Goal: Task Accomplishment & Management: Complete application form

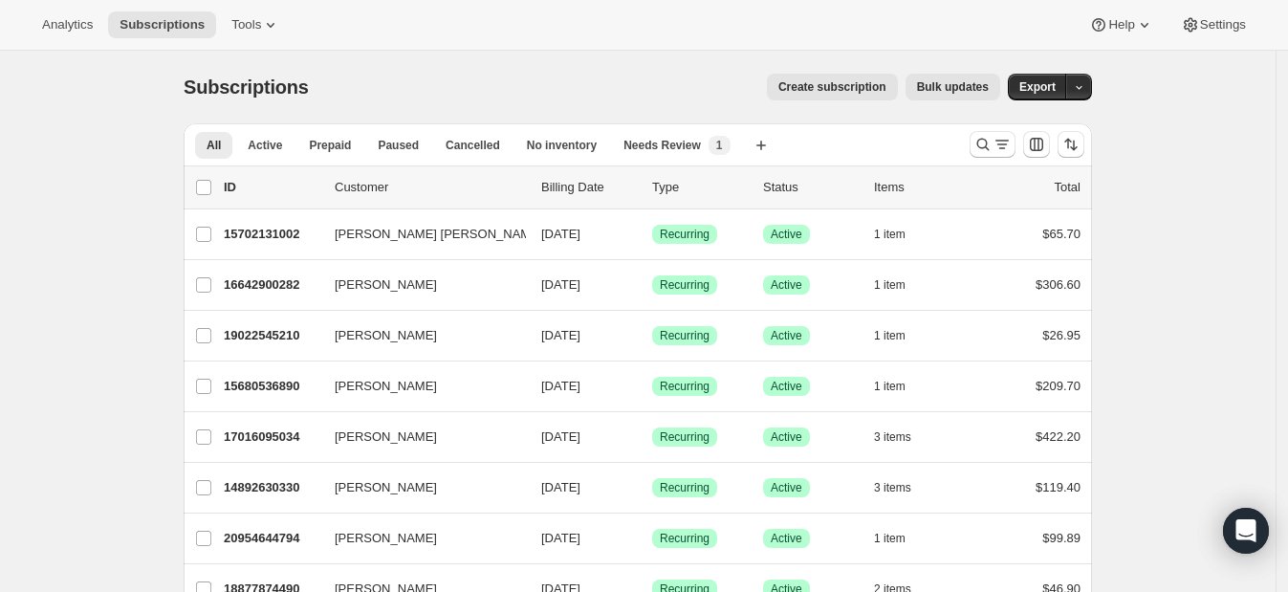
click at [817, 91] on span "Create subscription" at bounding box center [832, 86] width 108 height 15
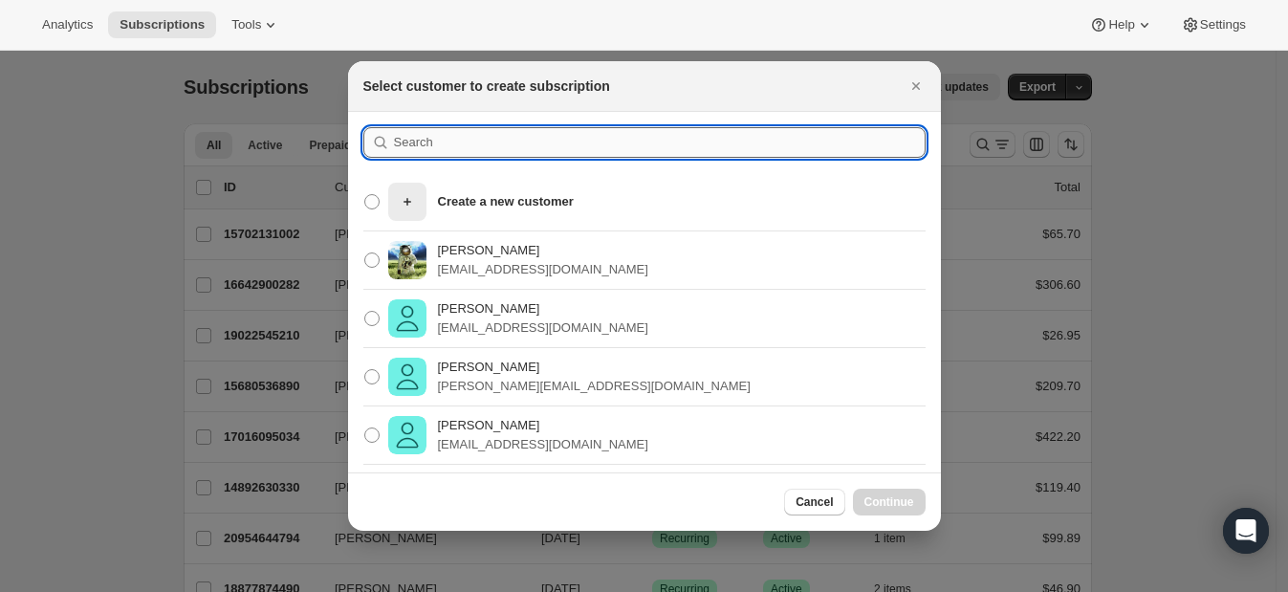
click at [614, 144] on input ":rc:" at bounding box center [659, 142] width 531 height 31
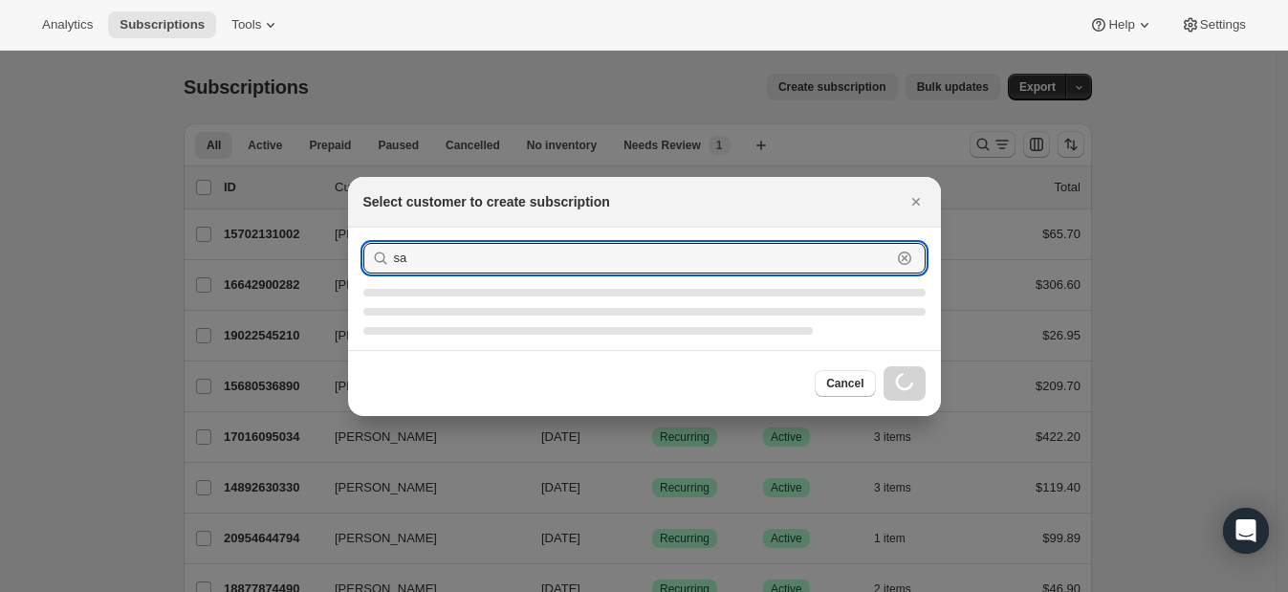
type input "s"
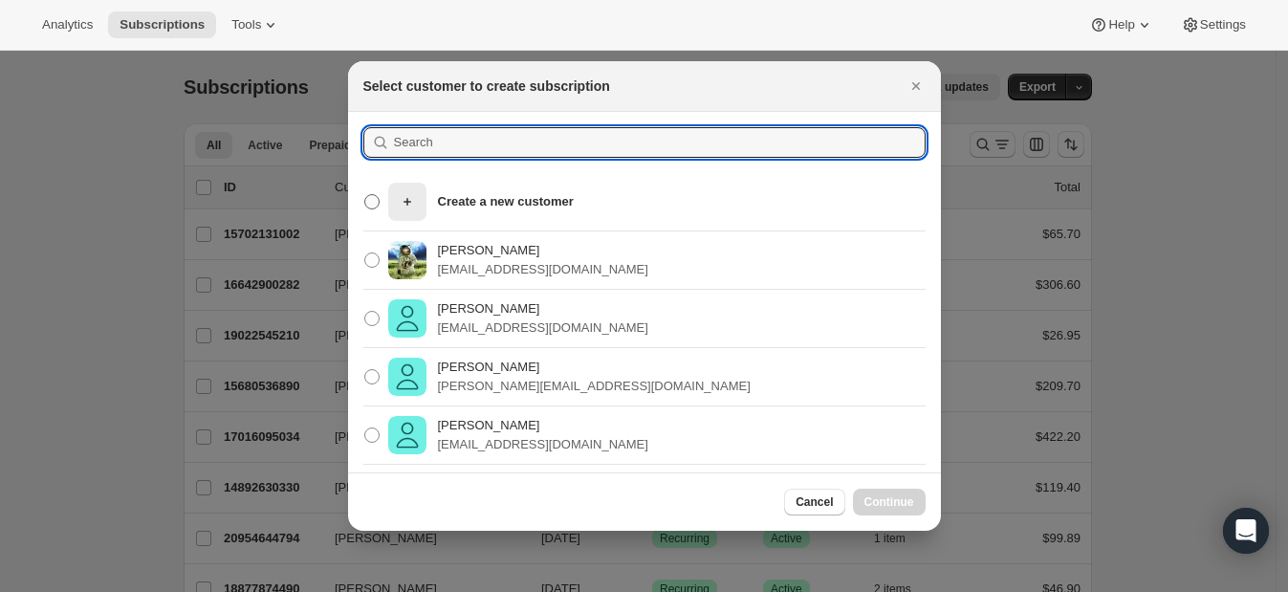
click at [485, 196] on p "Create a new customer" at bounding box center [506, 201] width 136 height 19
click at [365, 195] on input "Create a new customer" at bounding box center [364, 194] width 1 height 1
radio input "true"
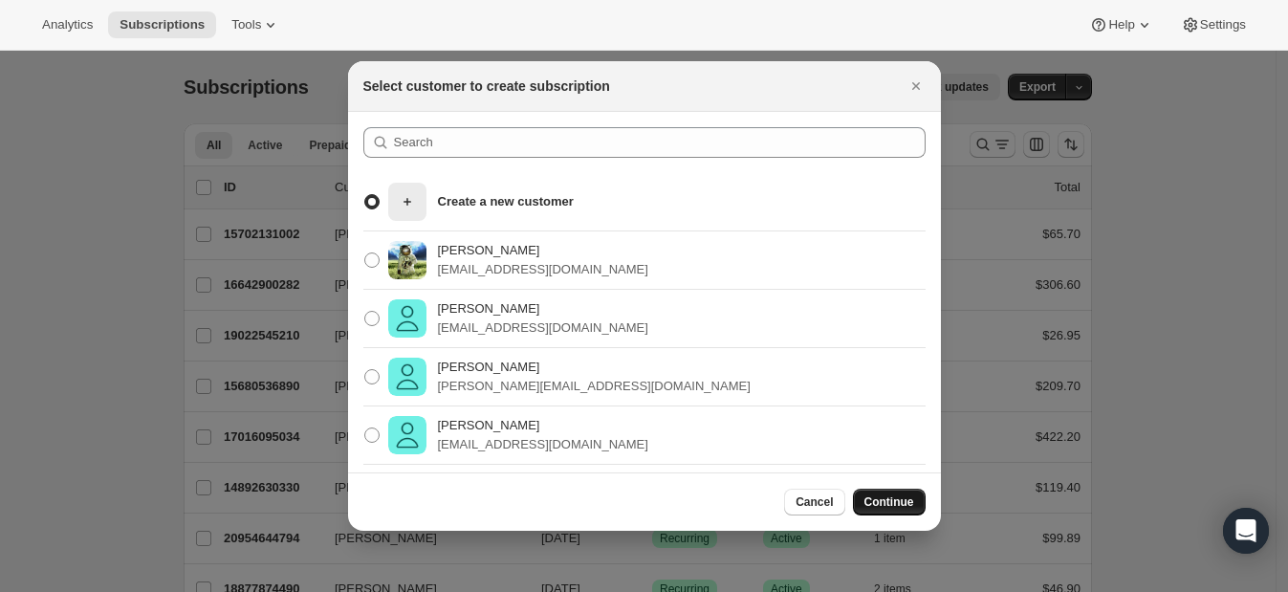
click at [904, 502] on span "Continue" at bounding box center [889, 501] width 50 height 15
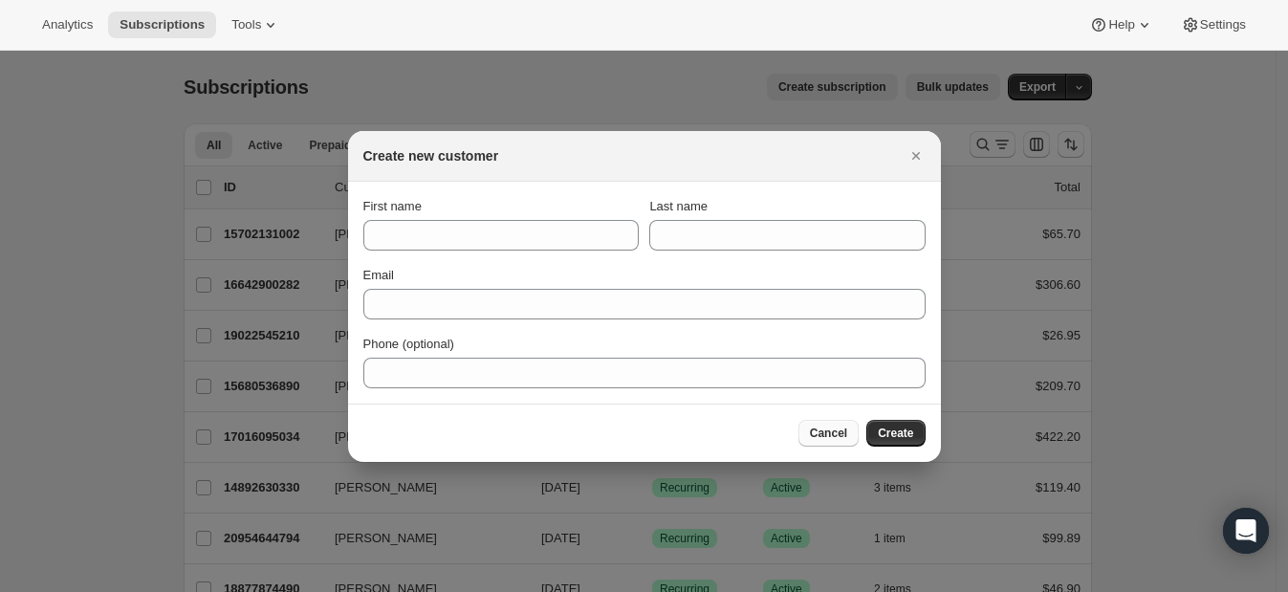
click at [839, 442] on button "Cancel" at bounding box center [828, 433] width 60 height 27
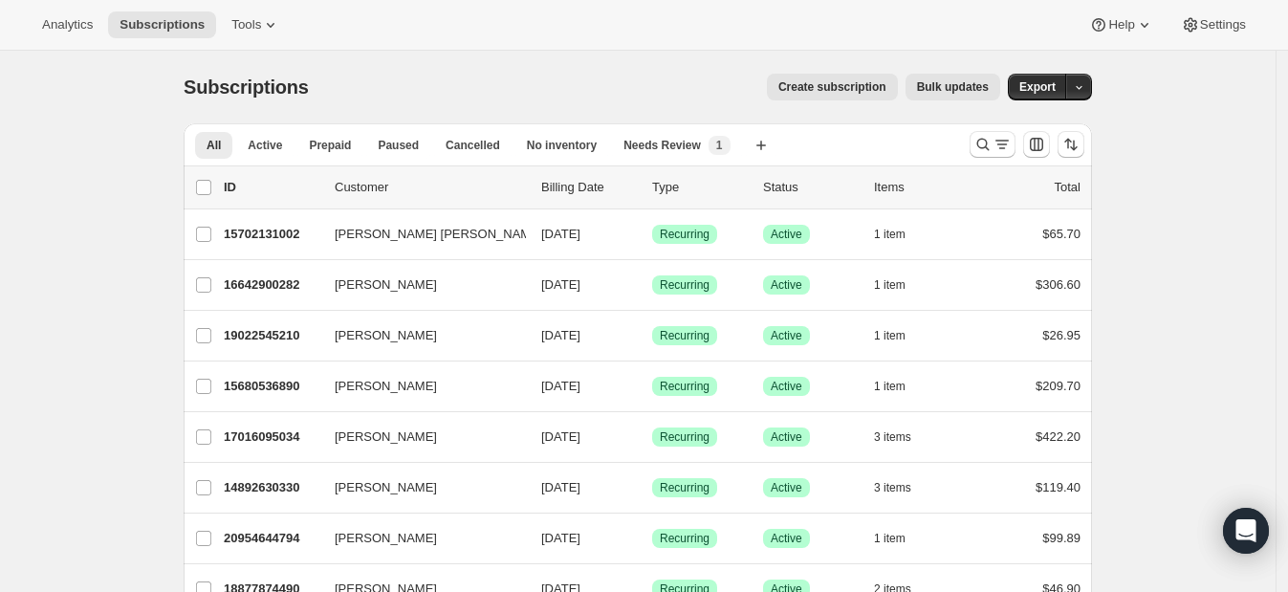
click at [865, 81] on span "Create subscription" at bounding box center [832, 86] width 108 height 15
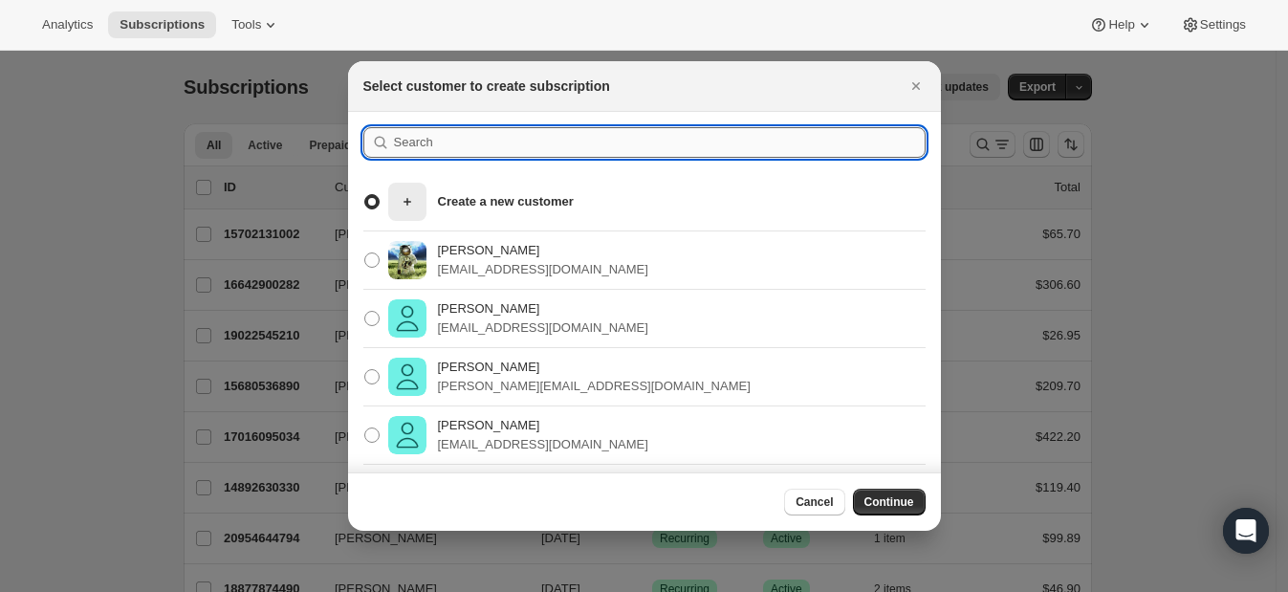
click at [531, 141] on input ":rc:" at bounding box center [659, 142] width 531 height 31
type input "[PERSON_NAME]"
radio input "false"
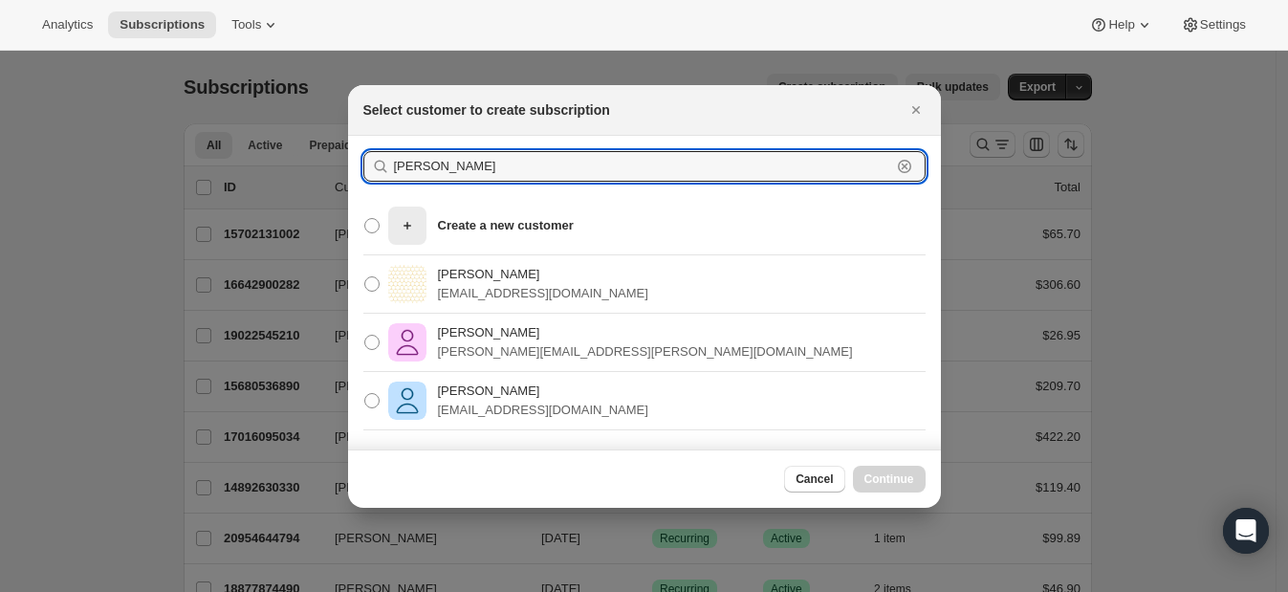
type input "[PERSON_NAME]"
click at [569, 272] on div "[PERSON_NAME] [EMAIL_ADDRESS][DOMAIN_NAME]" at bounding box center [644, 284] width 593 height 58
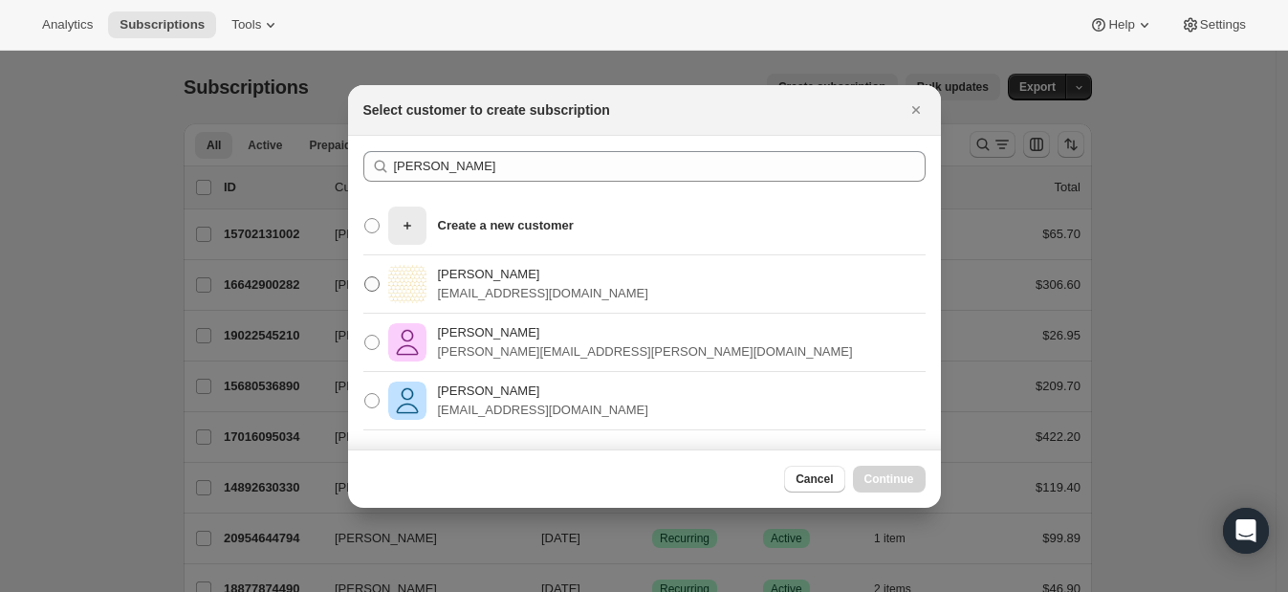
click at [374, 279] on span ":rc:" at bounding box center [371, 283] width 15 height 15
click at [365, 277] on input "[PERSON_NAME] [EMAIL_ADDRESS][DOMAIN_NAME]" at bounding box center [364, 276] width 1 height 1
radio input "true"
click at [887, 480] on span "Continue" at bounding box center [889, 478] width 50 height 15
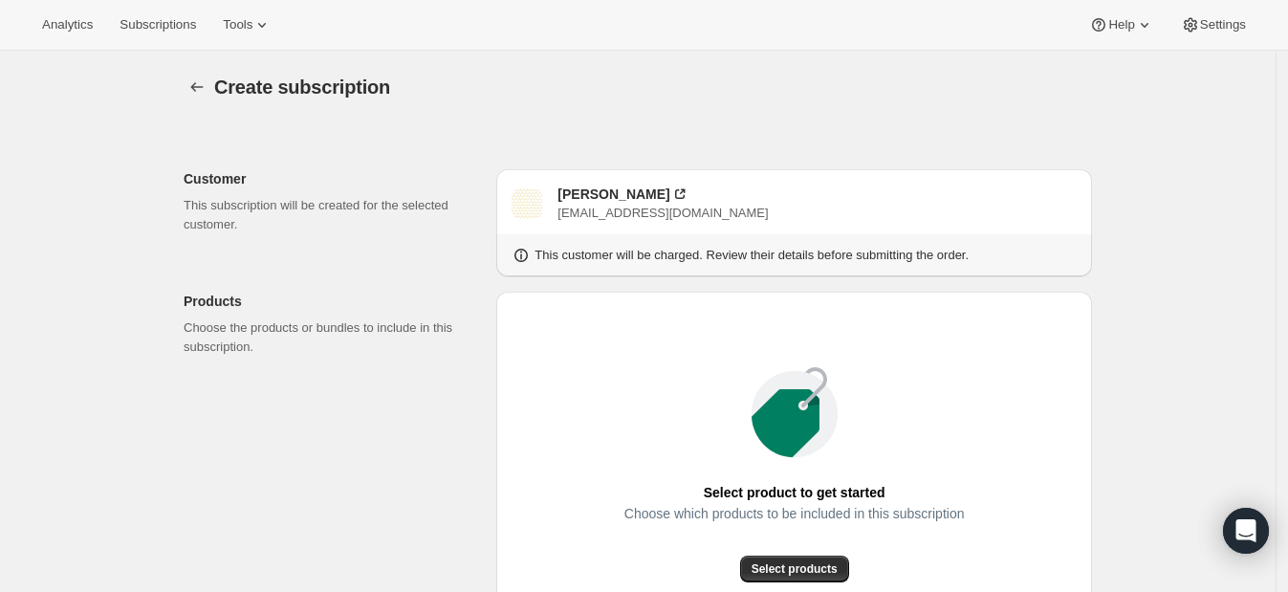
click at [885, 74] on div "Create subscription" at bounding box center [653, 87] width 878 height 27
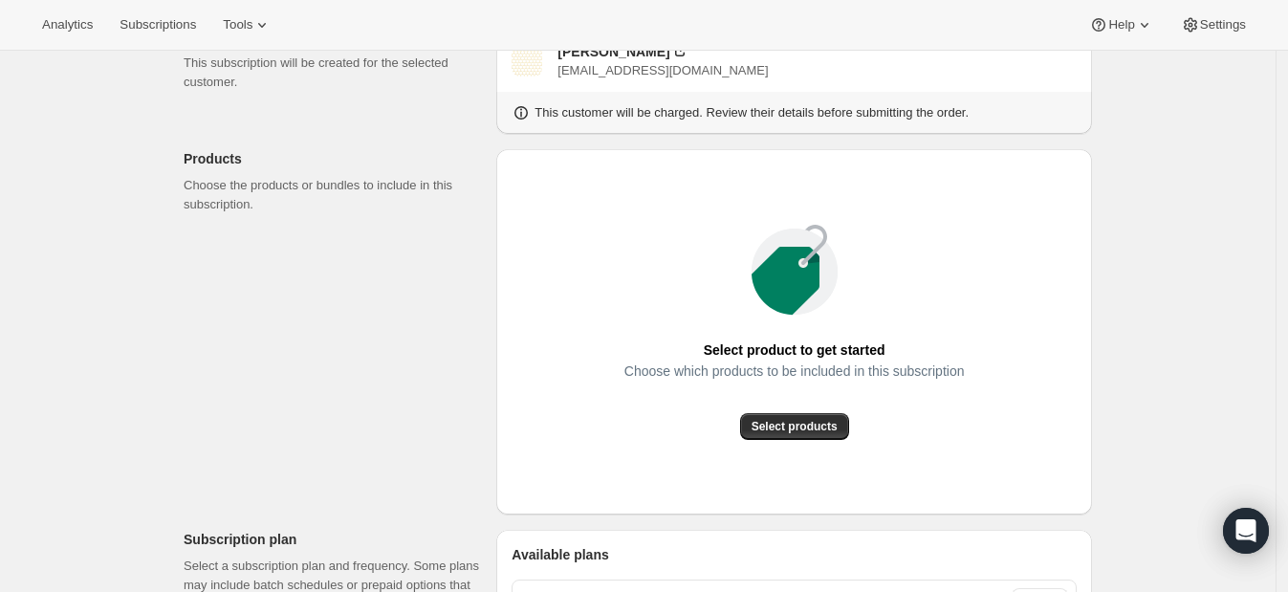
scroll to position [153, 0]
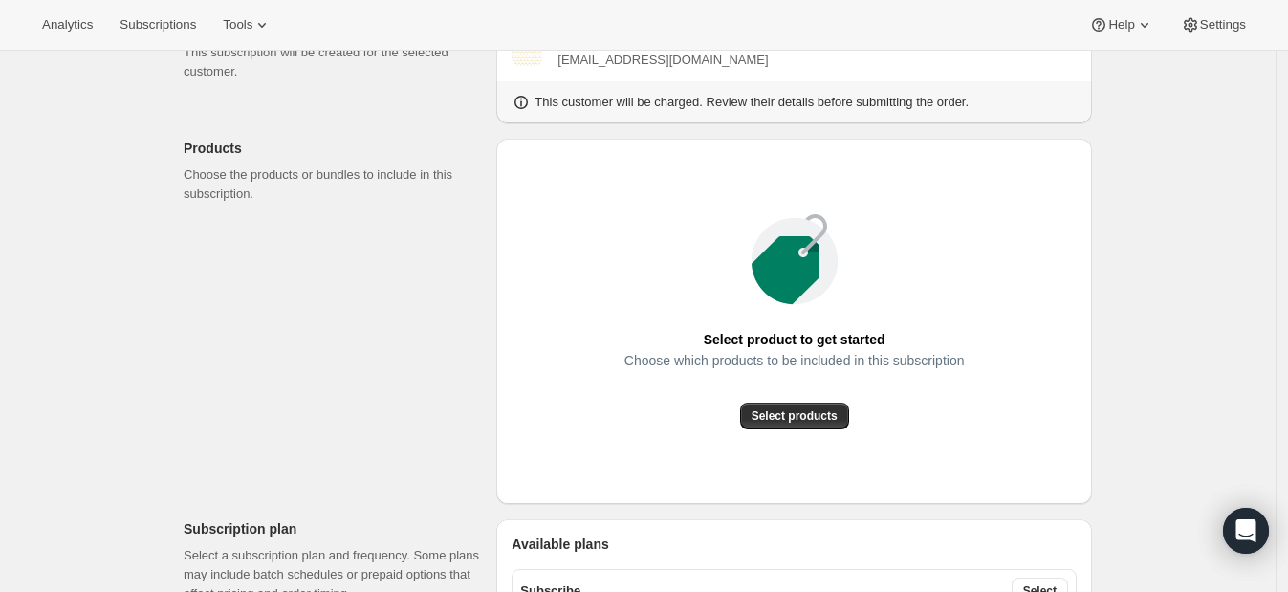
click at [1092, 349] on div "Select product to get started Choose which products to be included in this subs…" at bounding box center [794, 321] width 596 height 365
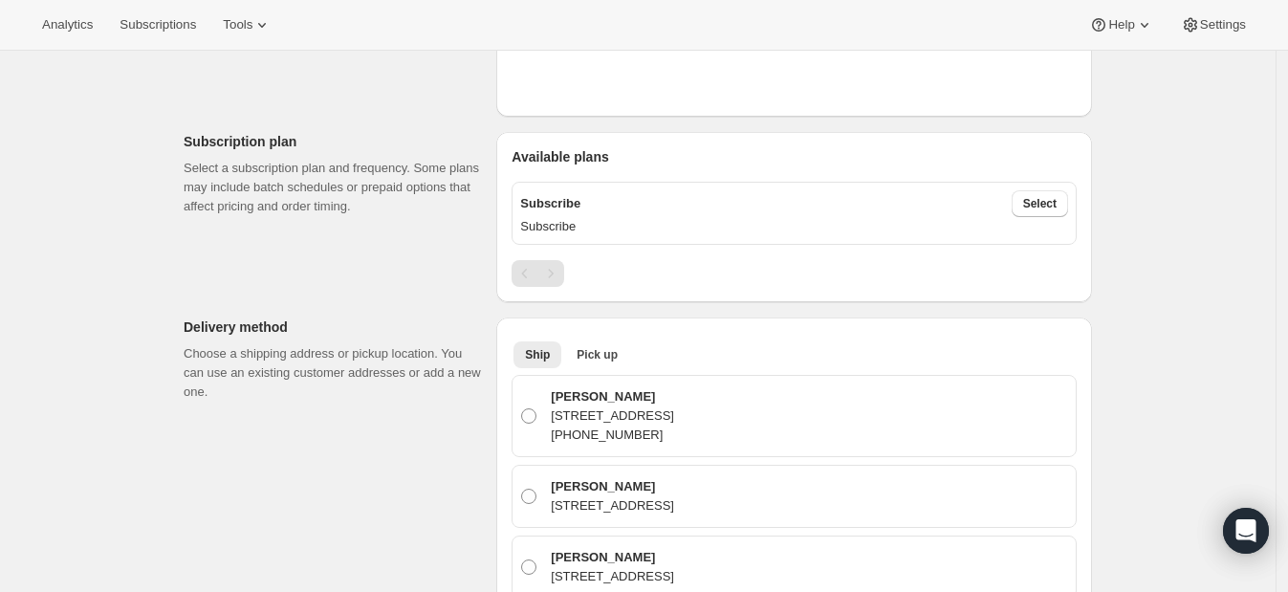
scroll to position [541, 0]
click at [1056, 207] on span "Select" at bounding box center [1039, 202] width 33 height 15
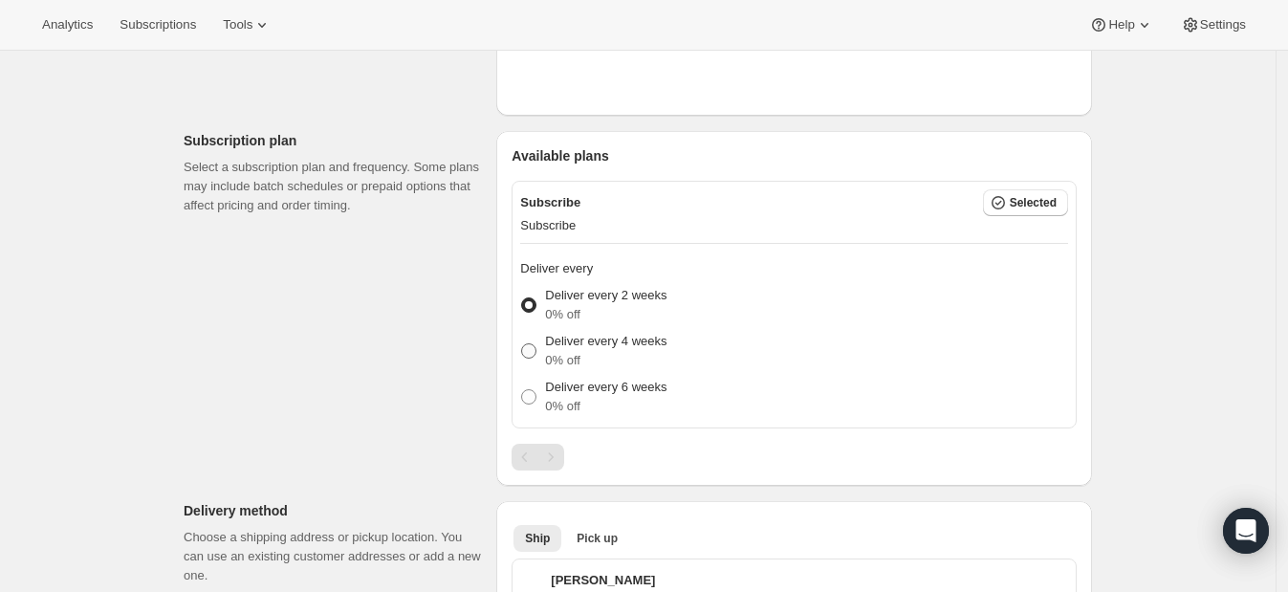
click at [601, 346] on p "Deliver every 4 weeks" at bounding box center [605, 341] width 121 height 19
click at [522, 344] on input "Deliver every 4 weeks 0% off" at bounding box center [521, 343] width 1 height 1
radio input "true"
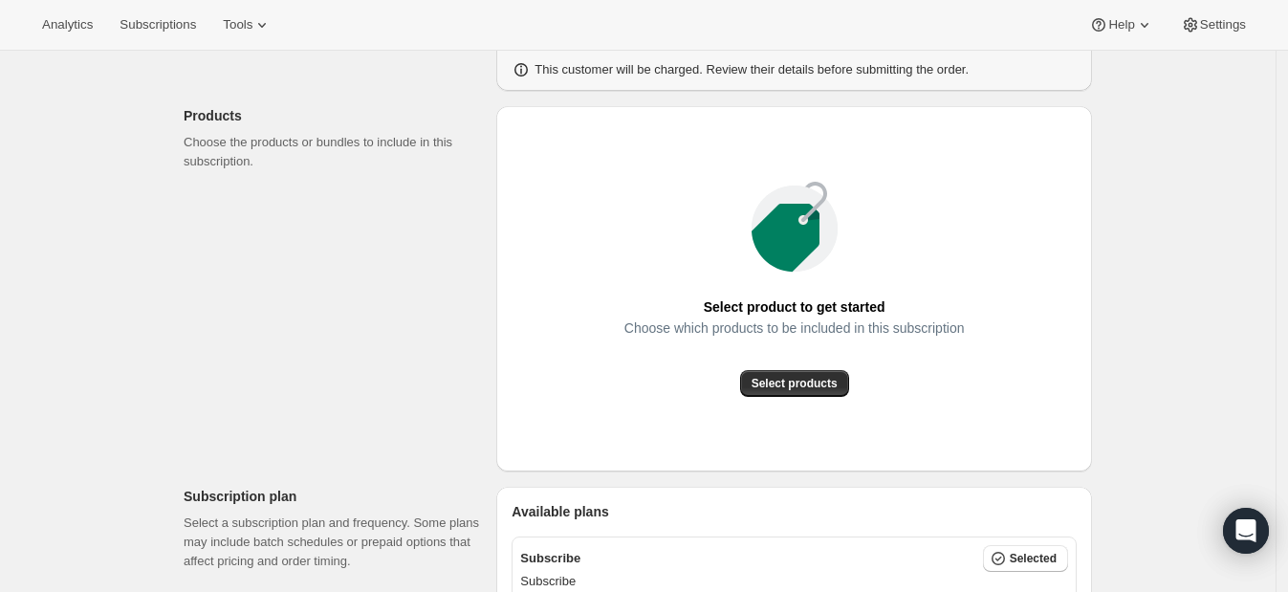
scroll to position [183, 0]
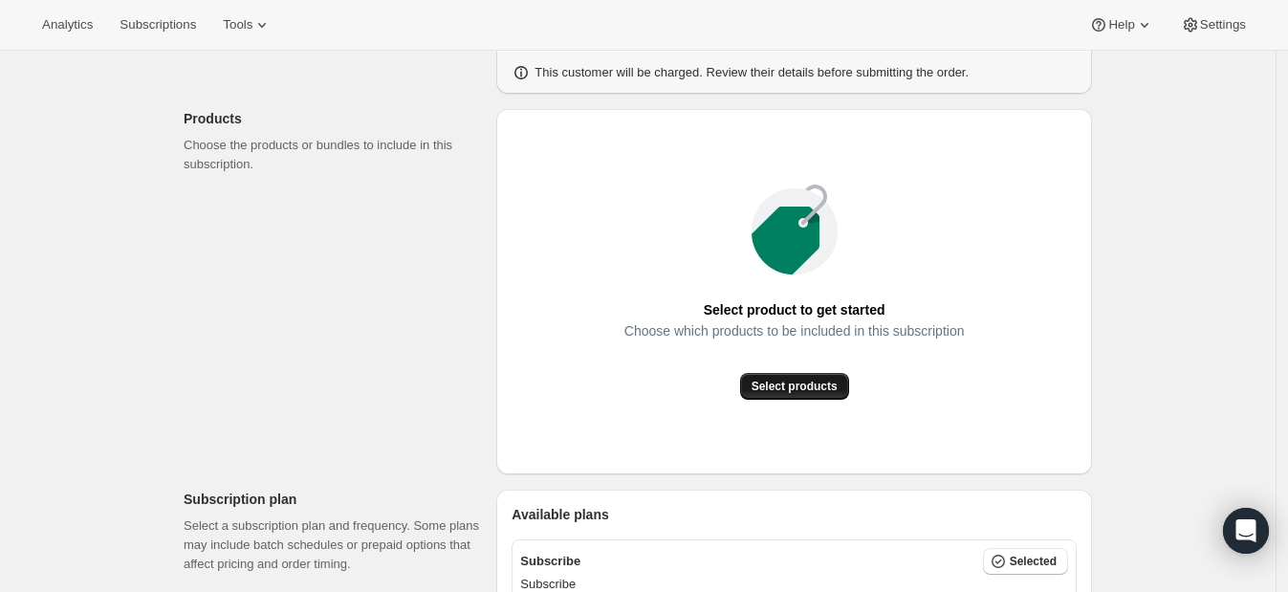
click at [794, 380] on span "Select products" at bounding box center [794, 386] width 86 height 15
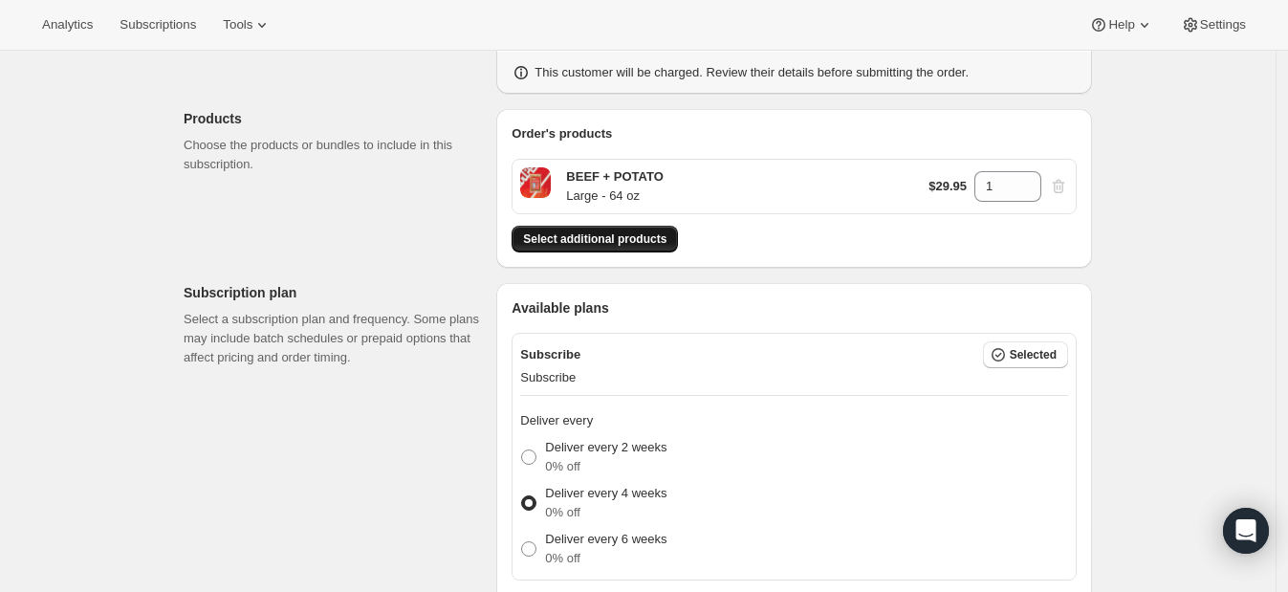
click at [645, 241] on span "Select additional products" at bounding box center [594, 238] width 143 height 15
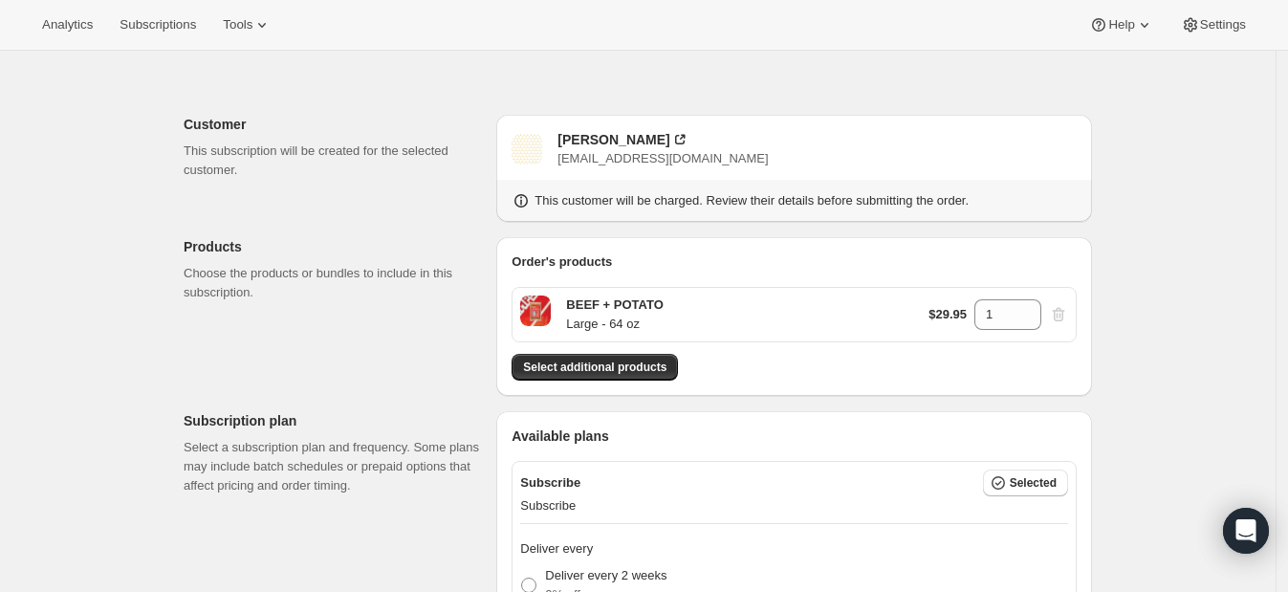
scroll to position [0, 0]
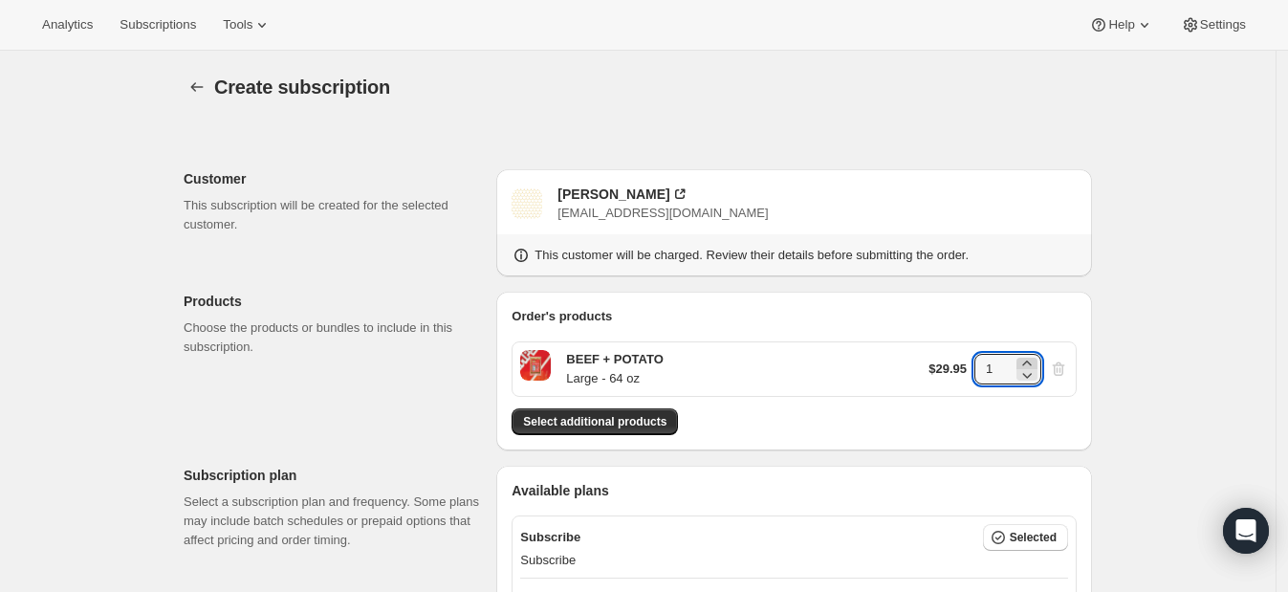
click at [1034, 358] on icon at bounding box center [1026, 363] width 19 height 19
type input "2"
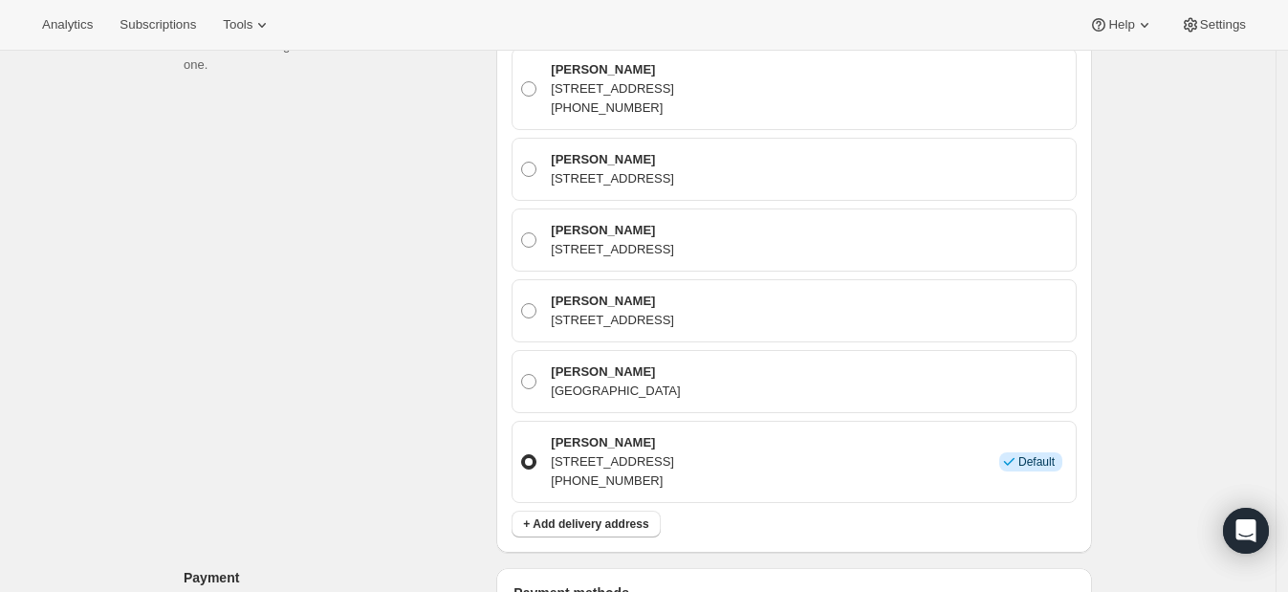
scroll to position [850, 0]
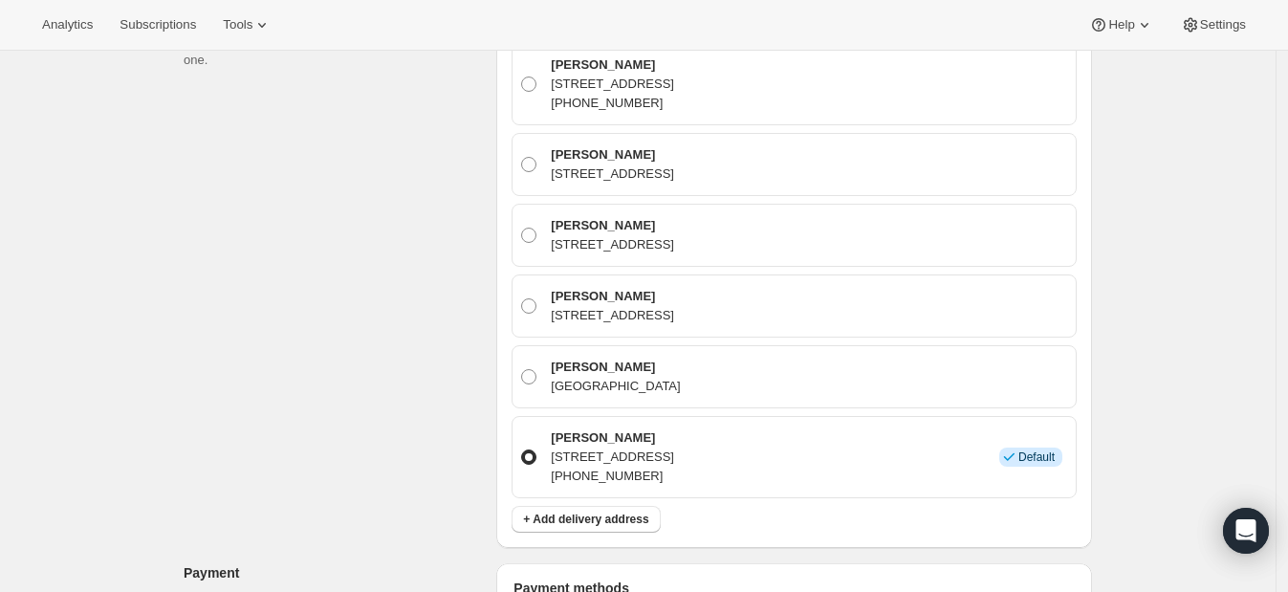
click at [1151, 270] on div "Create subscription. This page is ready Create subscription Customer This subsc…" at bounding box center [637, 343] width 1275 height 2285
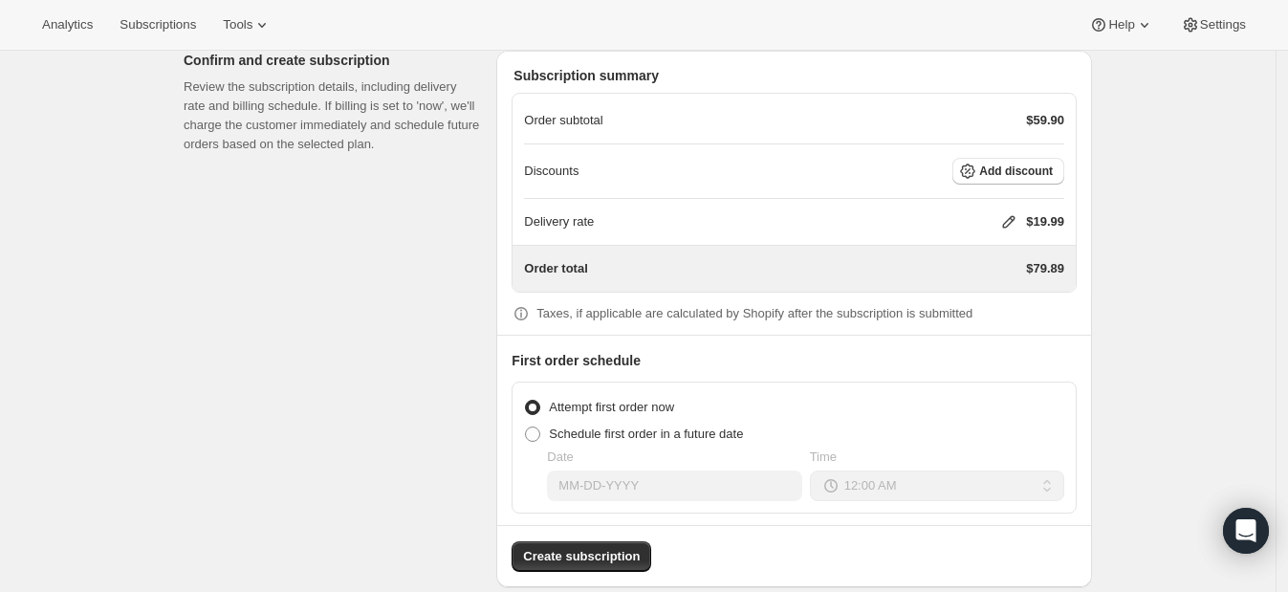
scroll to position [1698, 0]
